Goal: Communication & Community: Connect with others

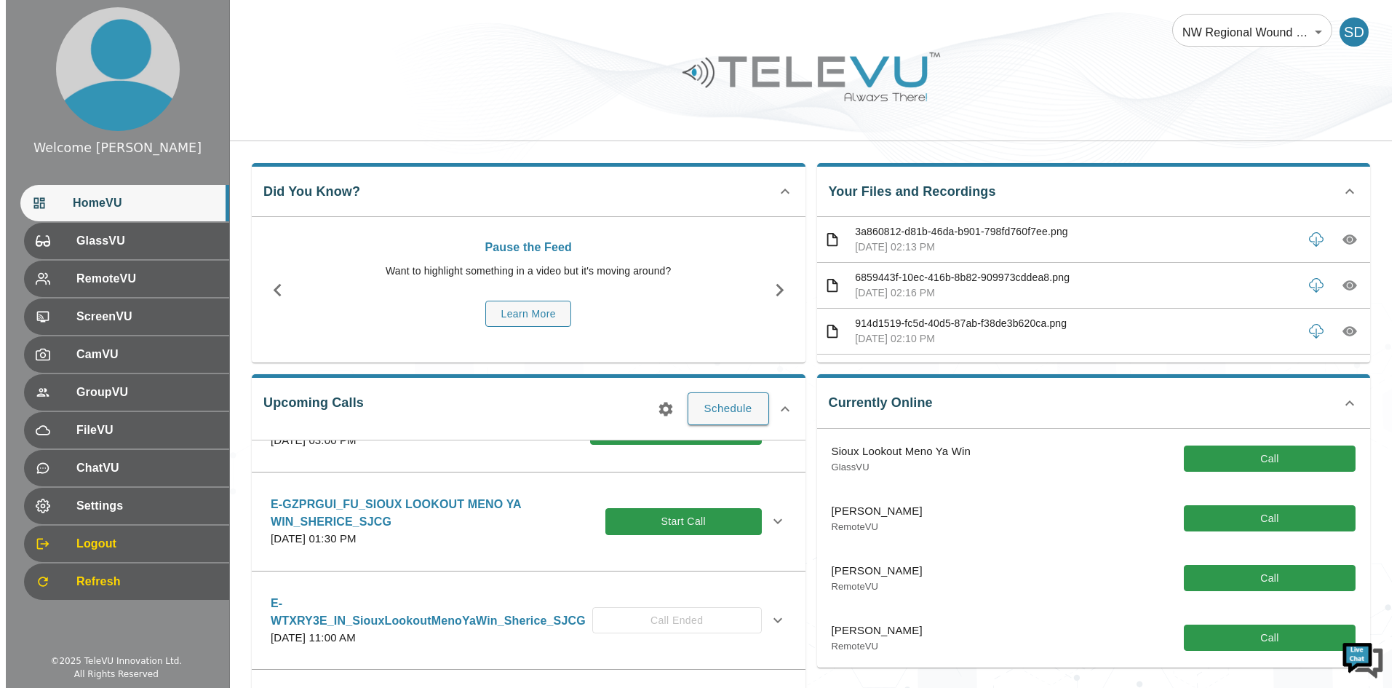
scroll to position [73, 0]
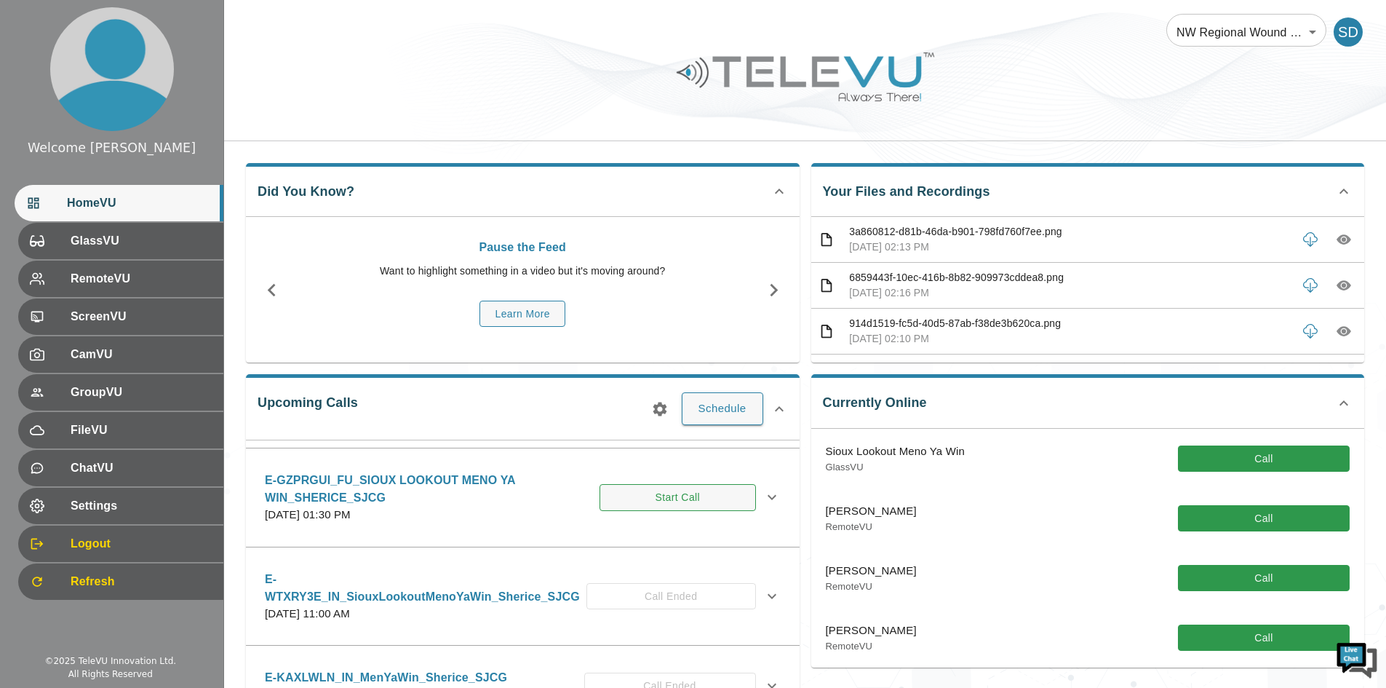
click at [640, 511] on button "Start Call" at bounding box center [678, 497] width 156 height 27
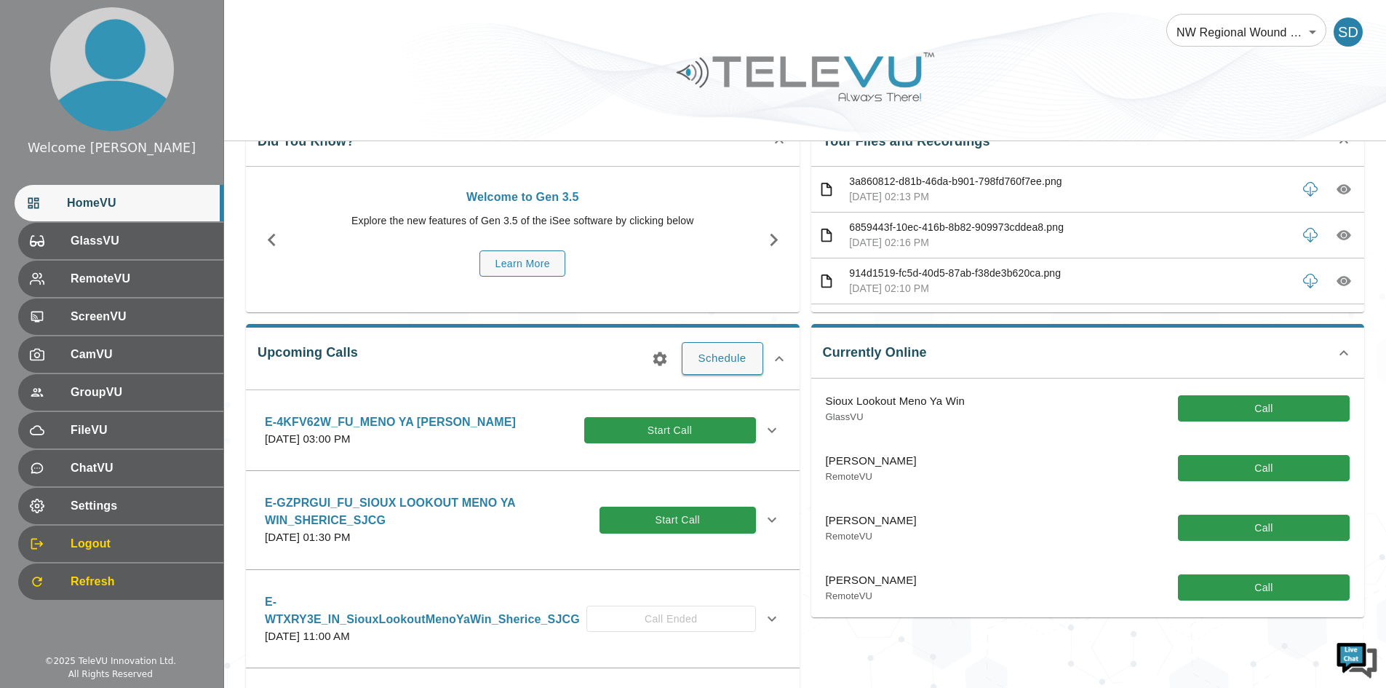
scroll to position [73, 0]
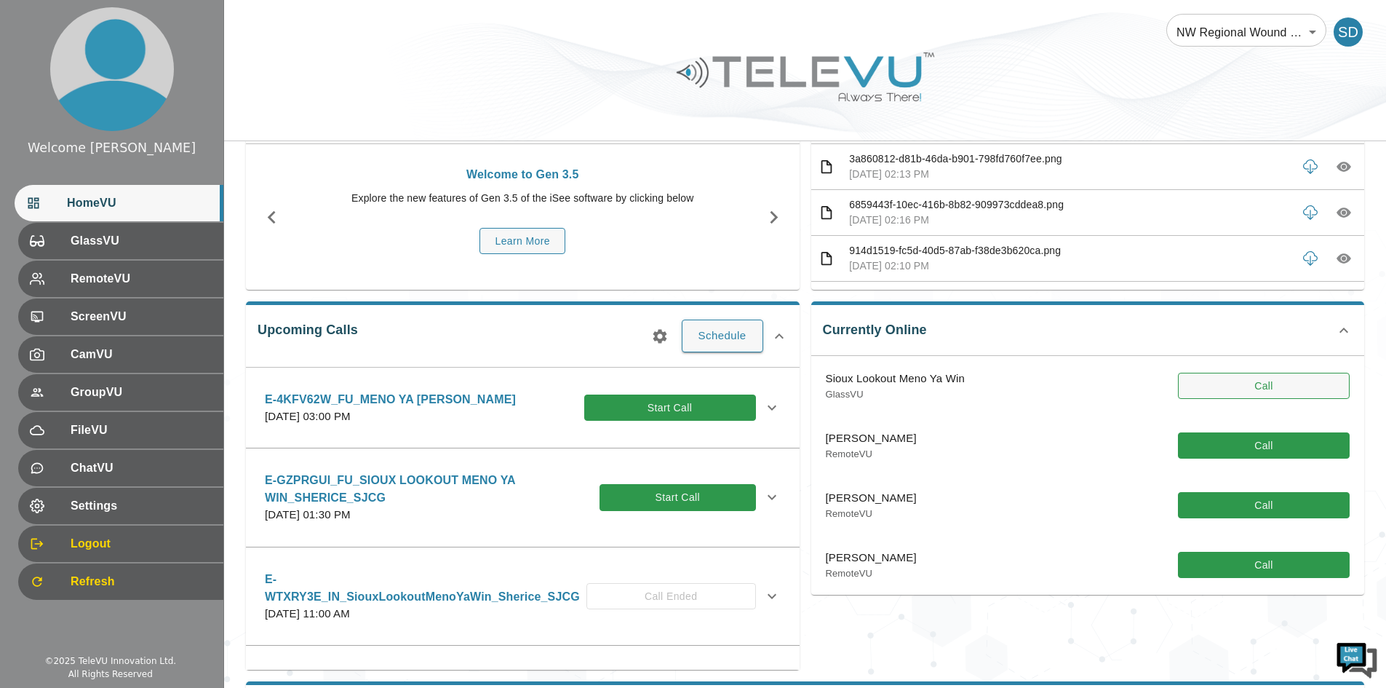
click at [1242, 385] on button "Call" at bounding box center [1264, 386] width 172 height 27
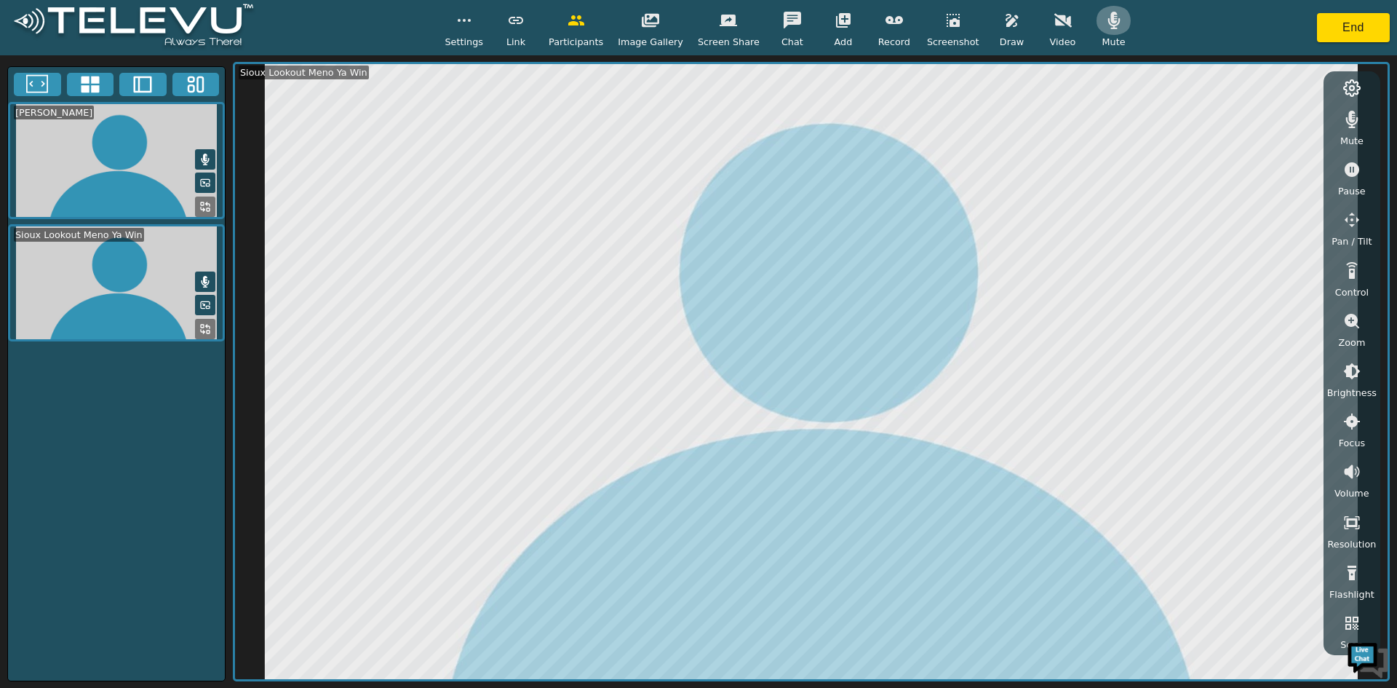
click at [1107, 22] on icon "button" at bounding box center [1113, 20] width 12 height 17
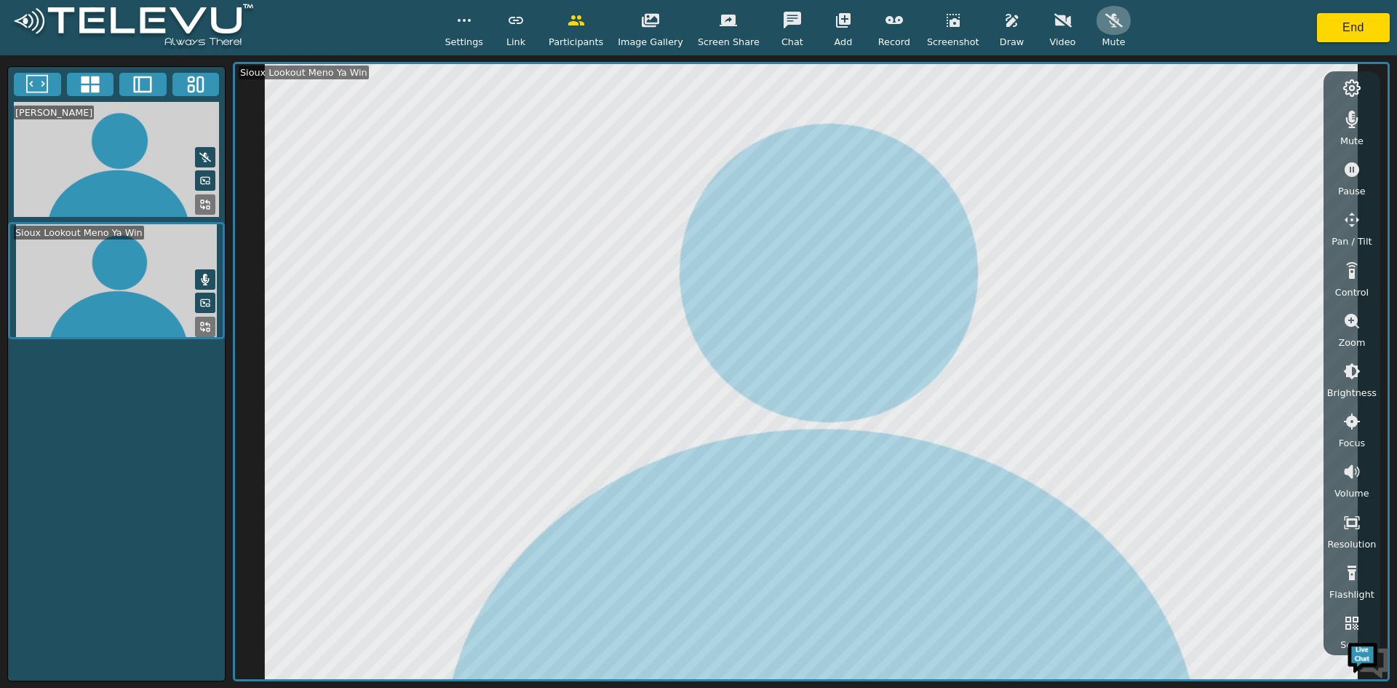
click at [1105, 23] on icon "button" at bounding box center [1113, 20] width 17 height 17
click at [1356, 27] on button "End" at bounding box center [1353, 27] width 73 height 29
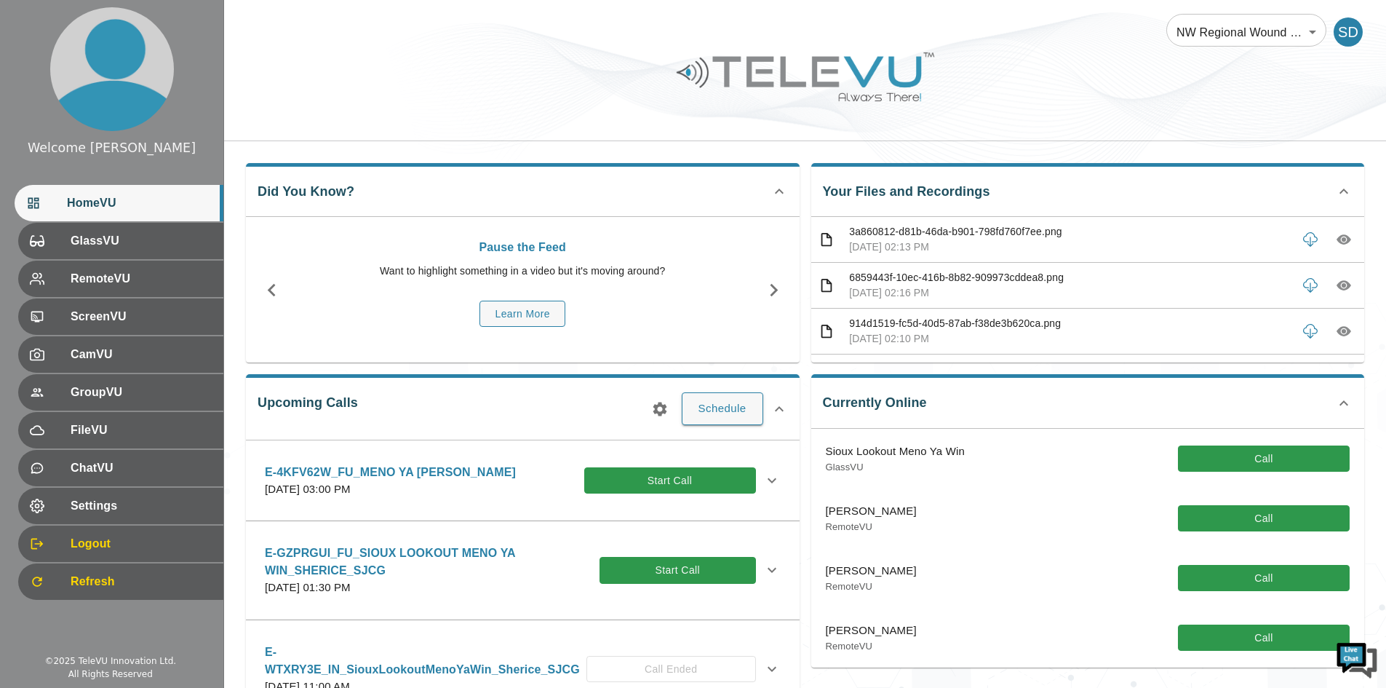
click at [768, 573] on icon at bounding box center [772, 570] width 9 height 5
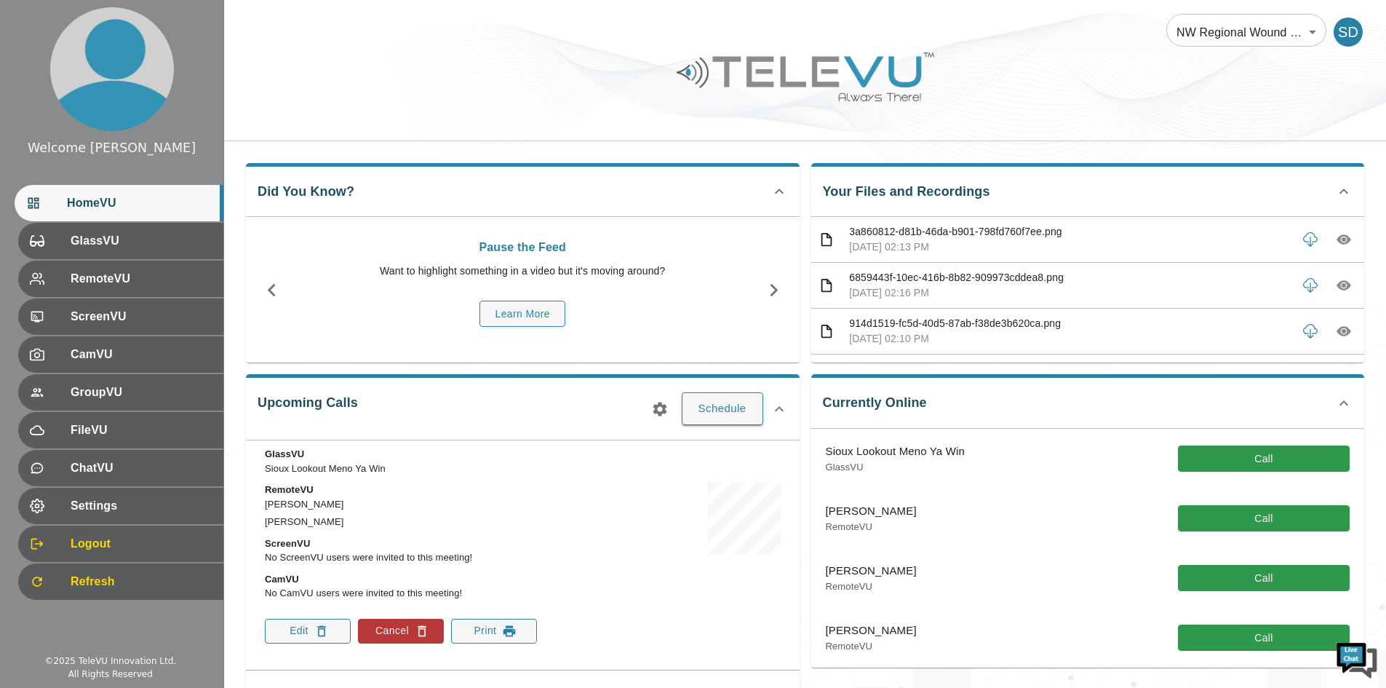
scroll to position [218, 0]
click at [1283, 455] on button "Call" at bounding box center [1264, 458] width 172 height 27
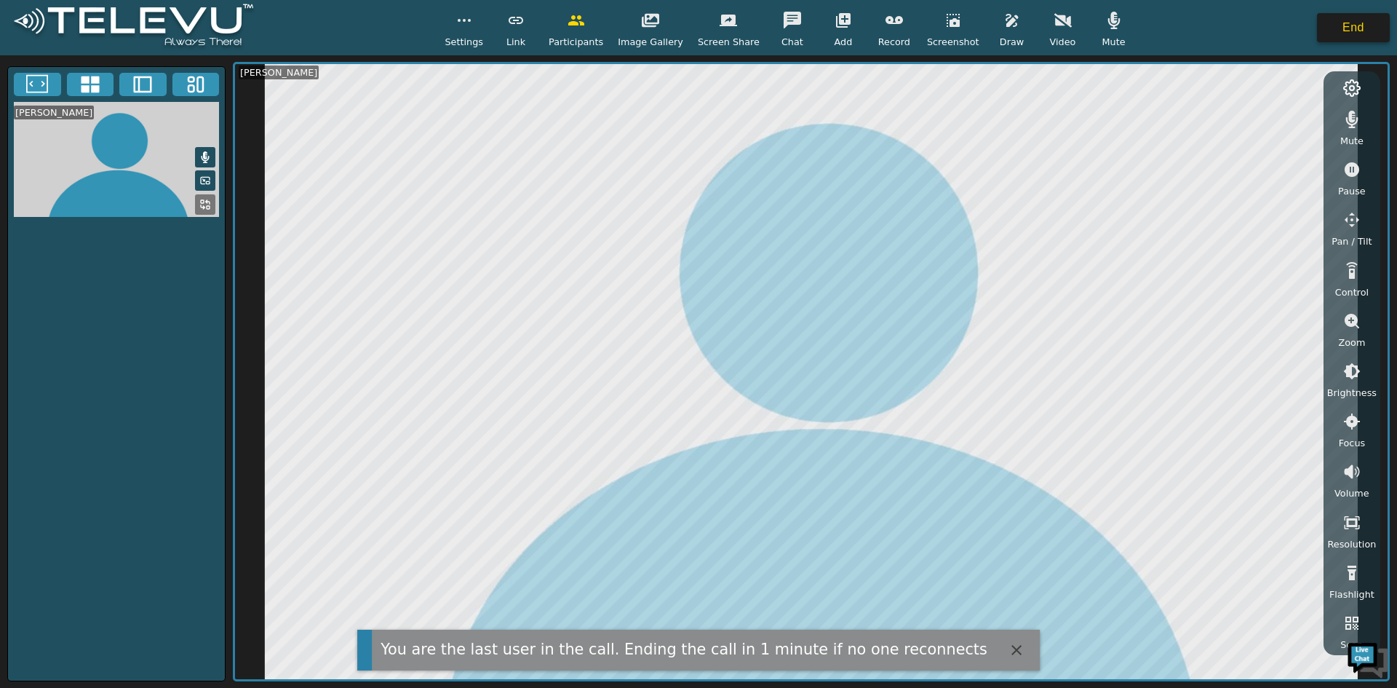
click at [1327, 26] on button "End" at bounding box center [1353, 27] width 73 height 29
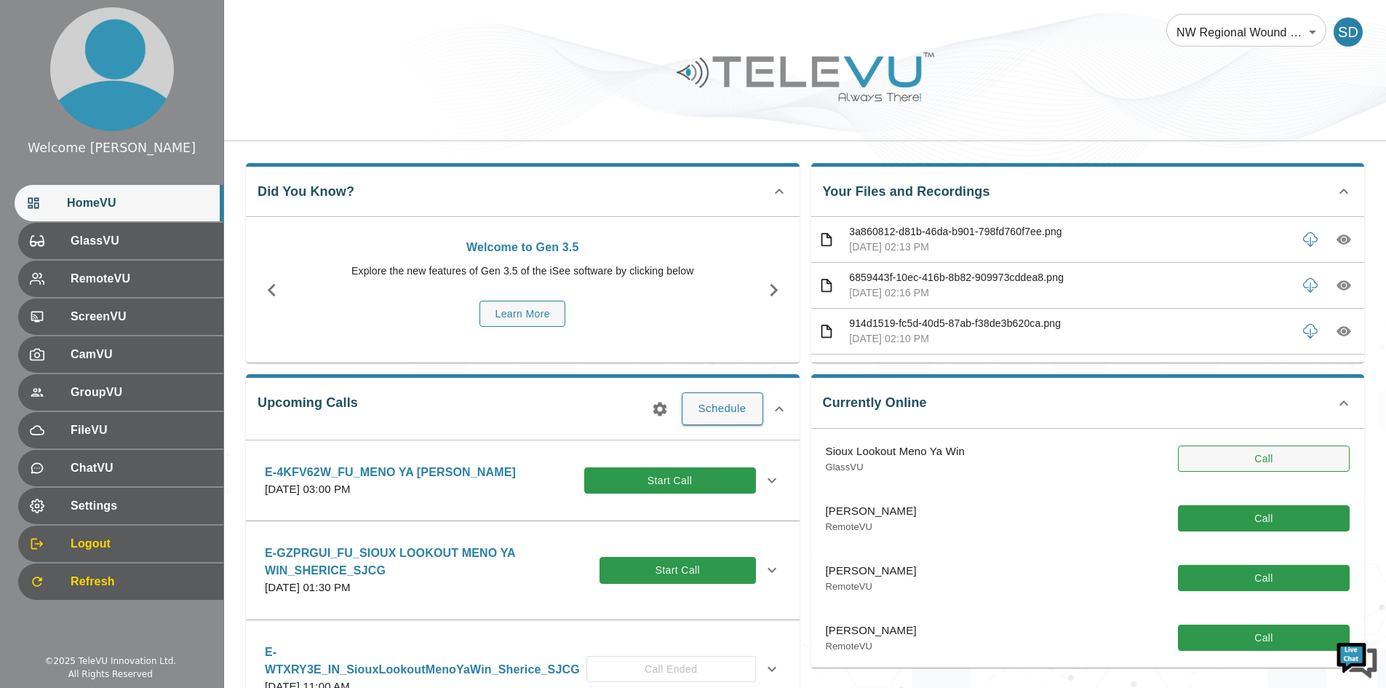
click at [1219, 463] on button "Call" at bounding box center [1264, 458] width 172 height 27
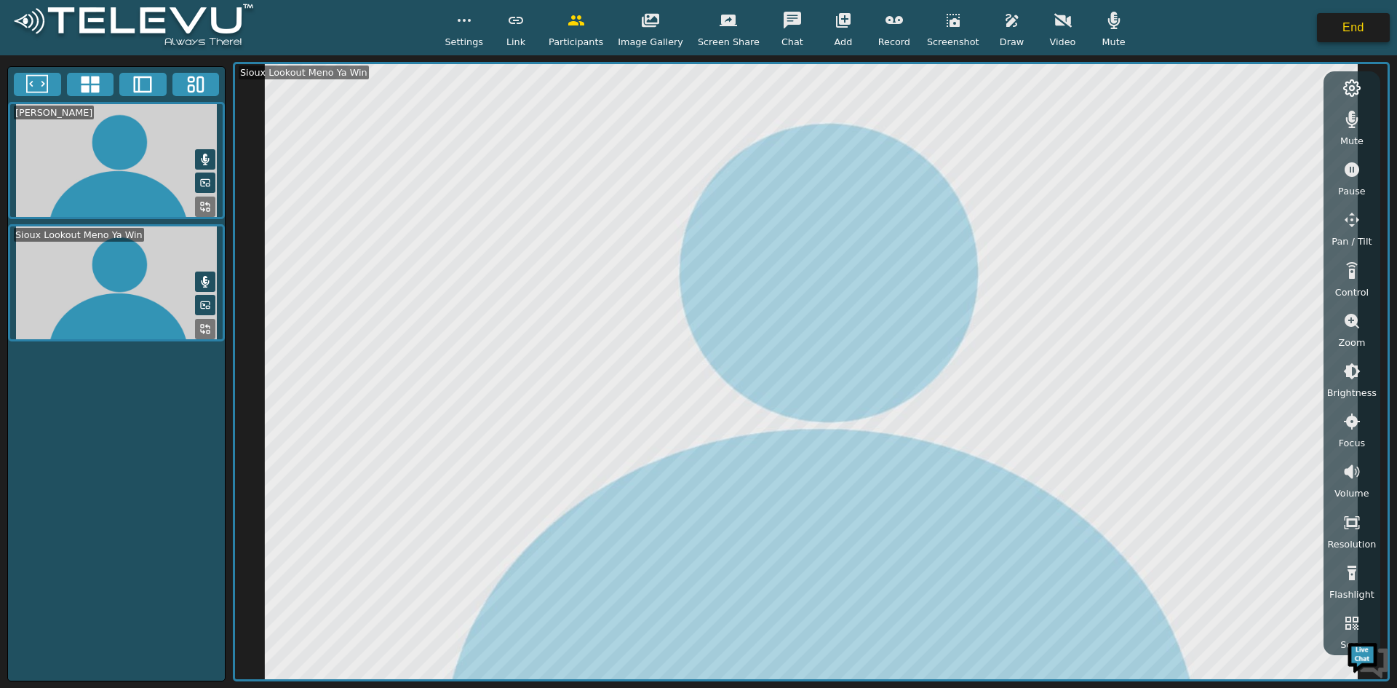
click at [1361, 29] on button "End" at bounding box center [1353, 27] width 73 height 29
